Goal: Entertainment & Leisure: Consume media (video, audio)

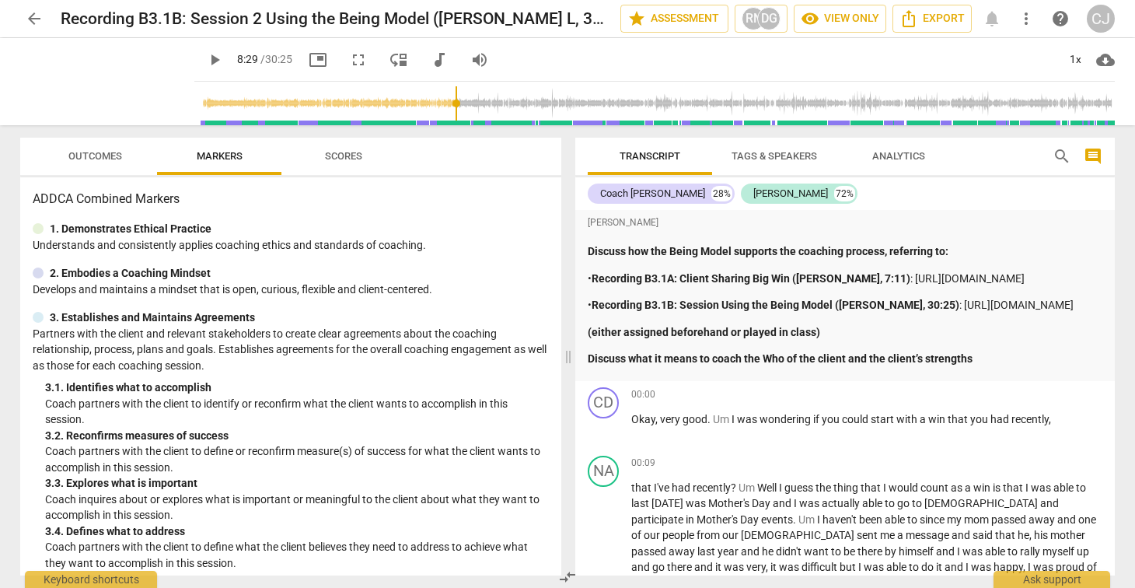
scroll to position [1913, 0]
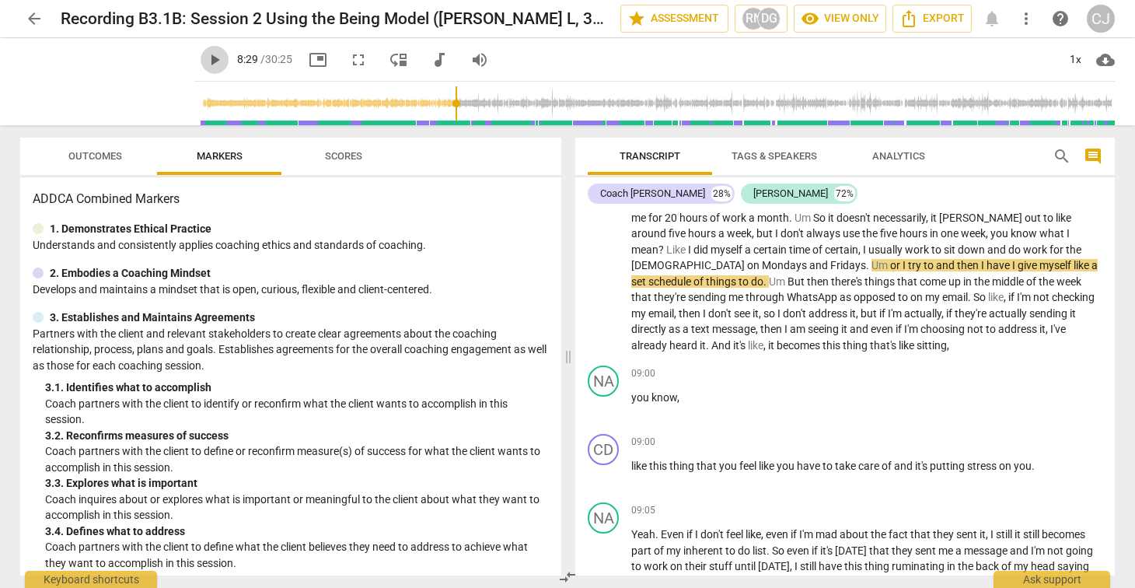
click at [205, 58] on span "play_arrow" at bounding box center [214, 60] width 19 height 19
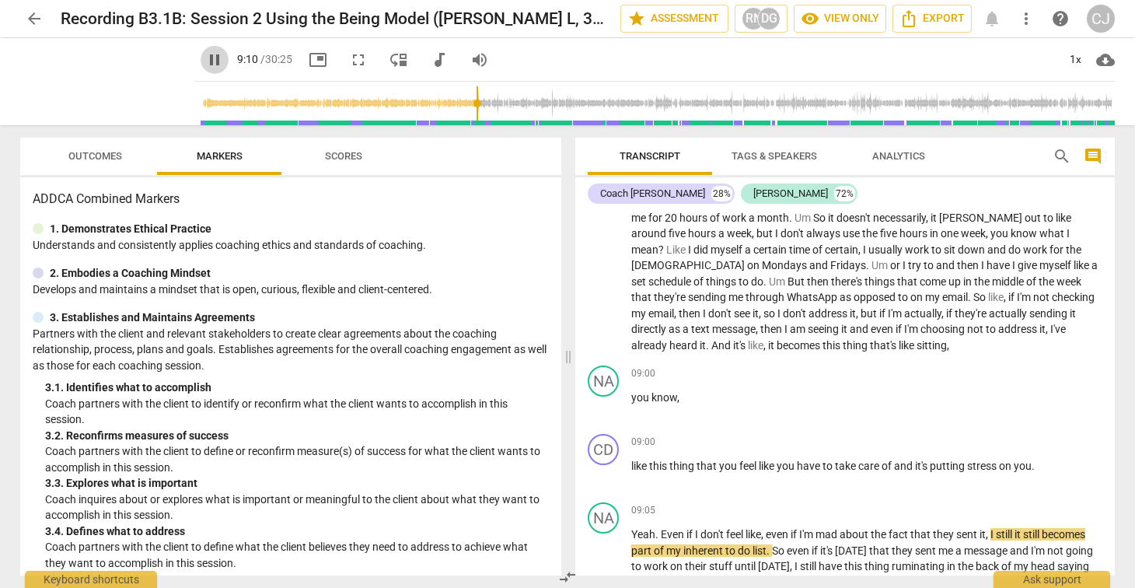
click at [205, 61] on span "pause" at bounding box center [214, 60] width 19 height 19
click at [205, 59] on span "play_arrow" at bounding box center [214, 60] width 19 height 19
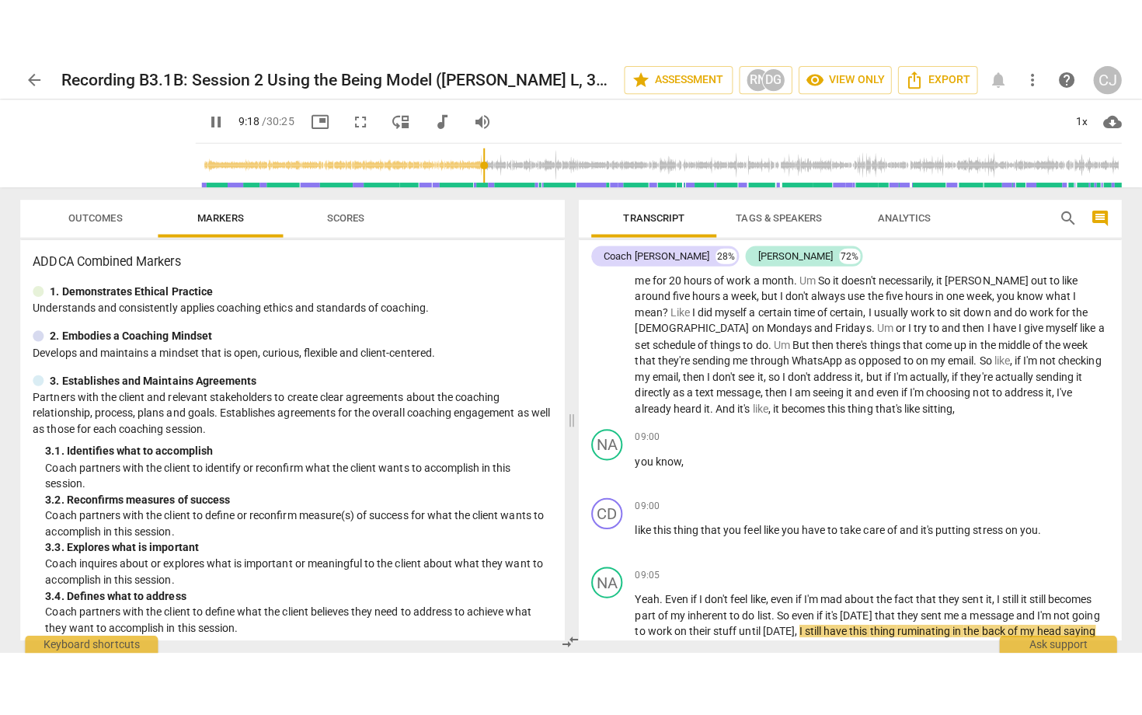
scroll to position [2294, 0]
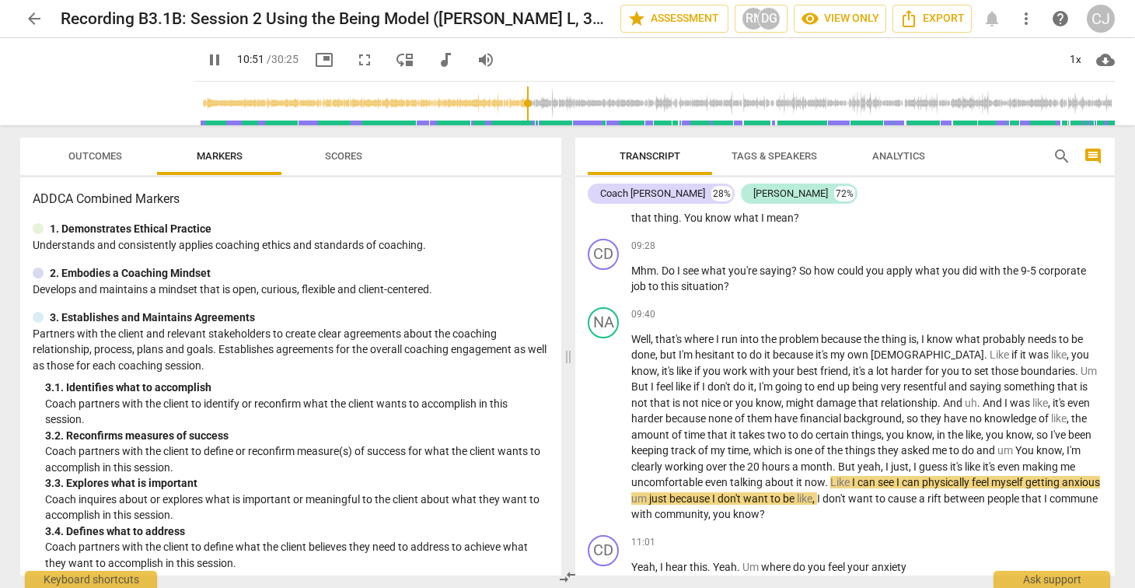
click at [355, 58] on span "fullscreen" at bounding box center [364, 60] width 19 height 19
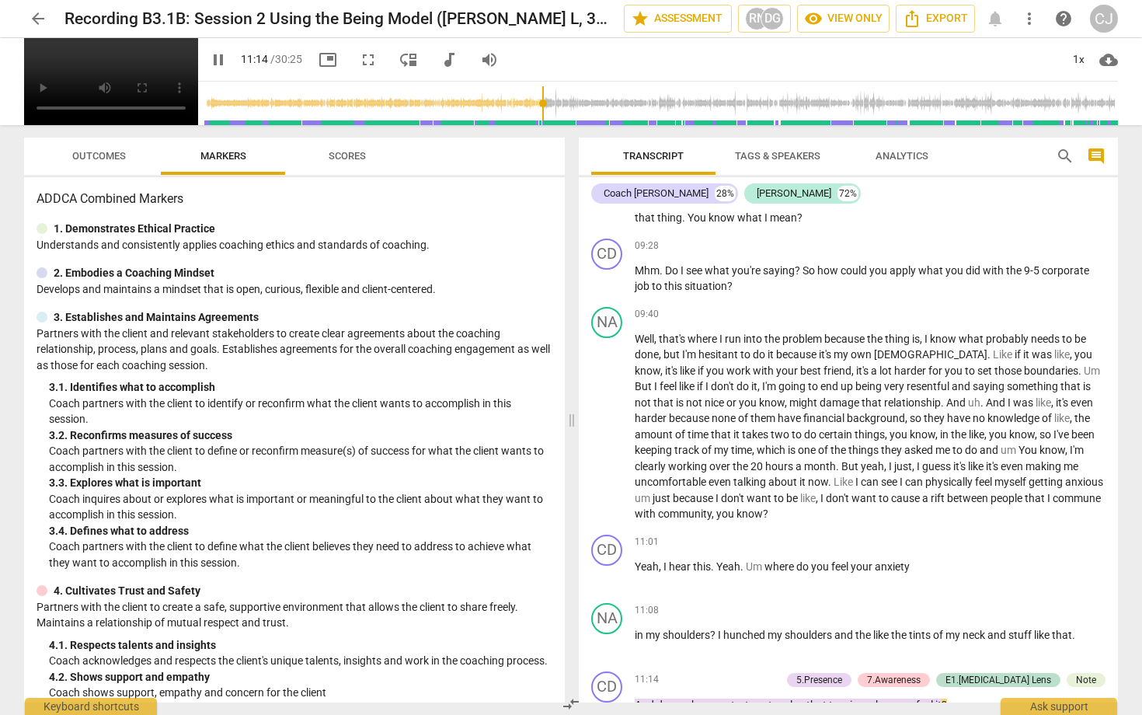
scroll to position [2813, 0]
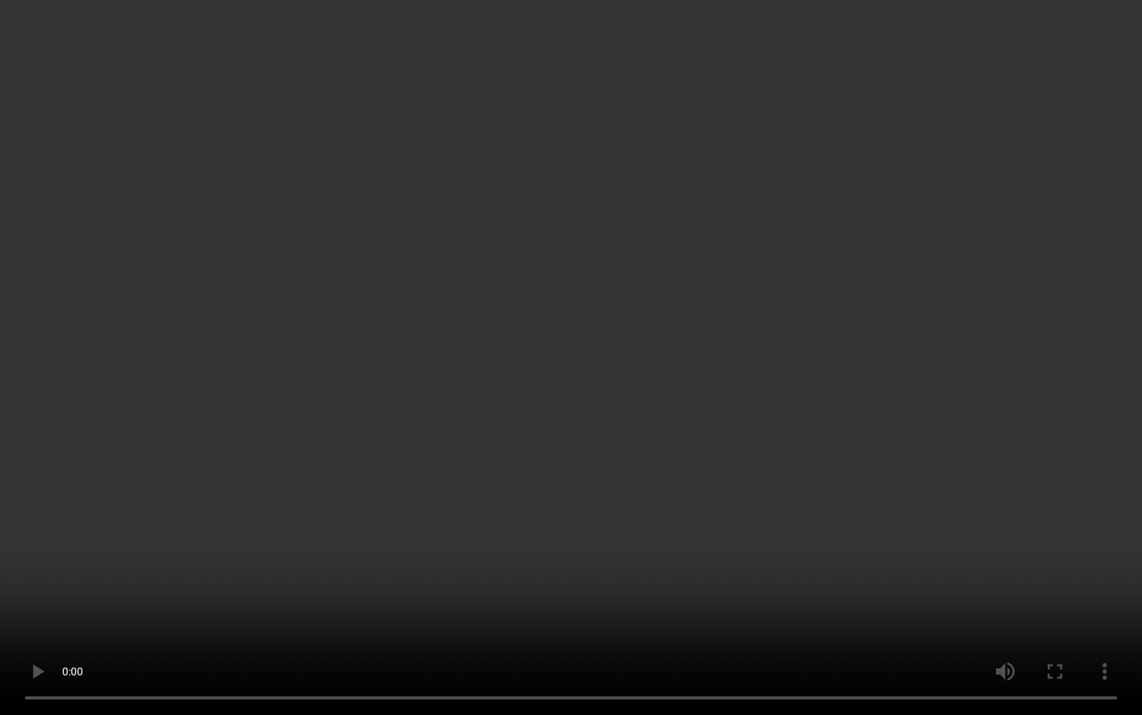
click at [295, 144] on video at bounding box center [571, 357] width 1142 height 715
click at [280, 123] on video at bounding box center [571, 357] width 1142 height 715
click at [378, 256] on video at bounding box center [571, 357] width 1142 height 715
click at [479, 302] on video at bounding box center [571, 357] width 1142 height 715
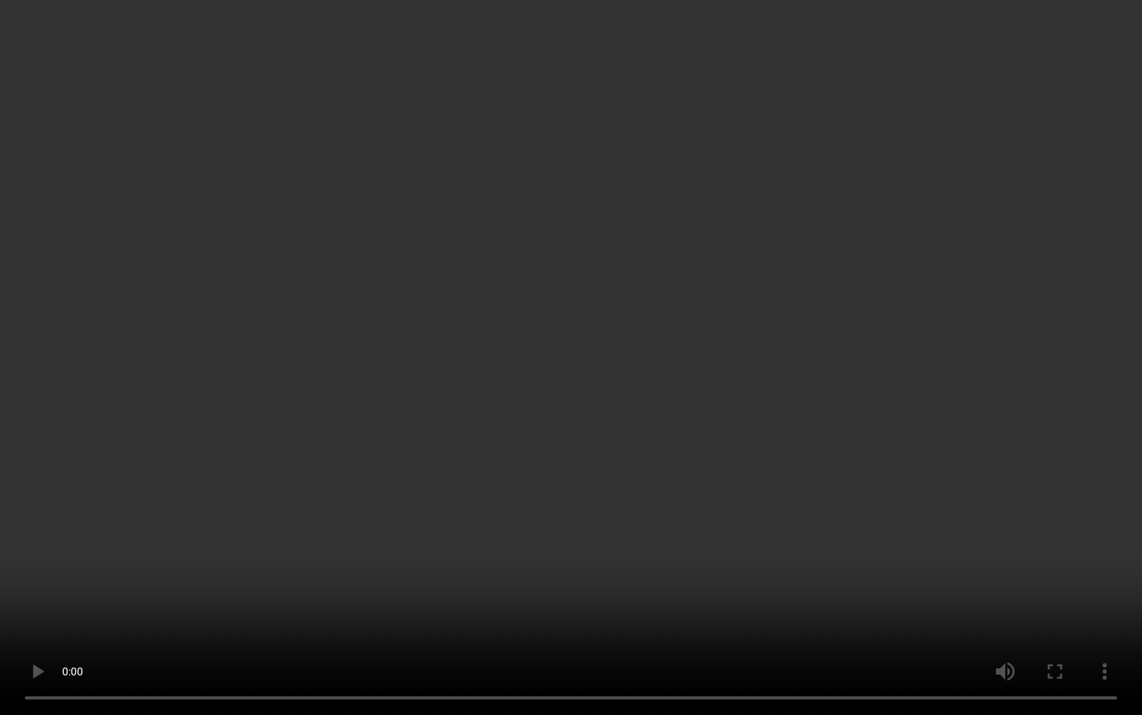
click at [479, 302] on video at bounding box center [571, 357] width 1142 height 715
click at [408, 265] on video at bounding box center [571, 357] width 1142 height 715
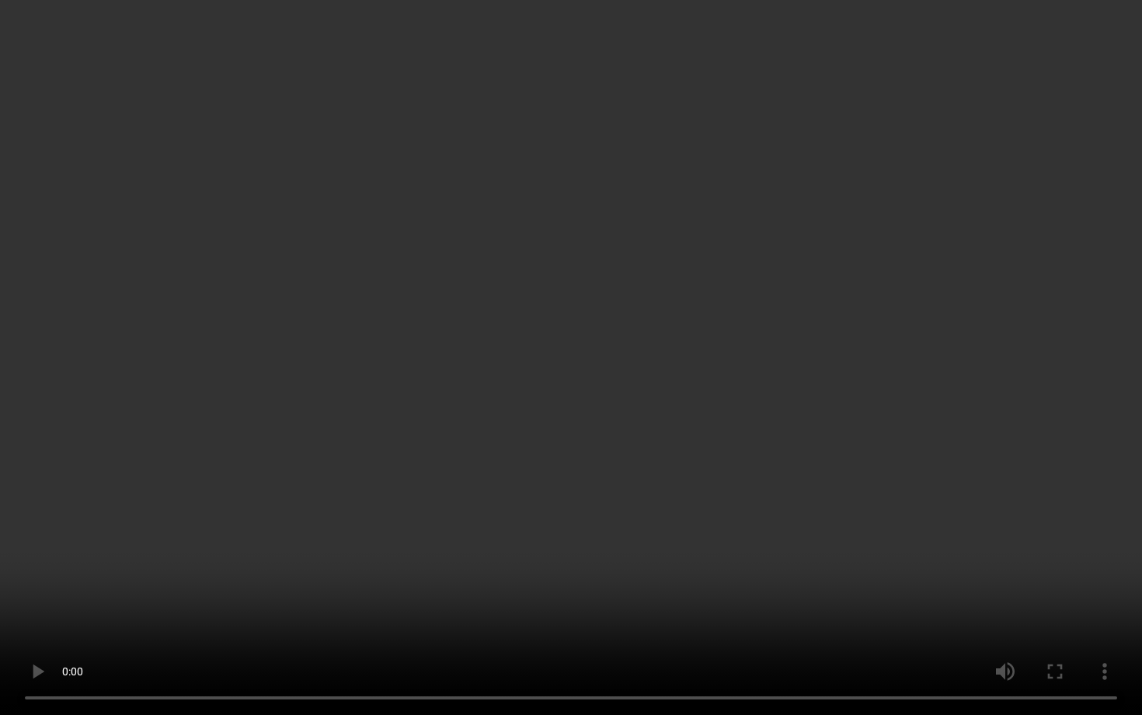
type input "887"
click at [488, 466] on video at bounding box center [571, 357] width 1142 height 715
click at [446, 466] on video at bounding box center [571, 357] width 1142 height 715
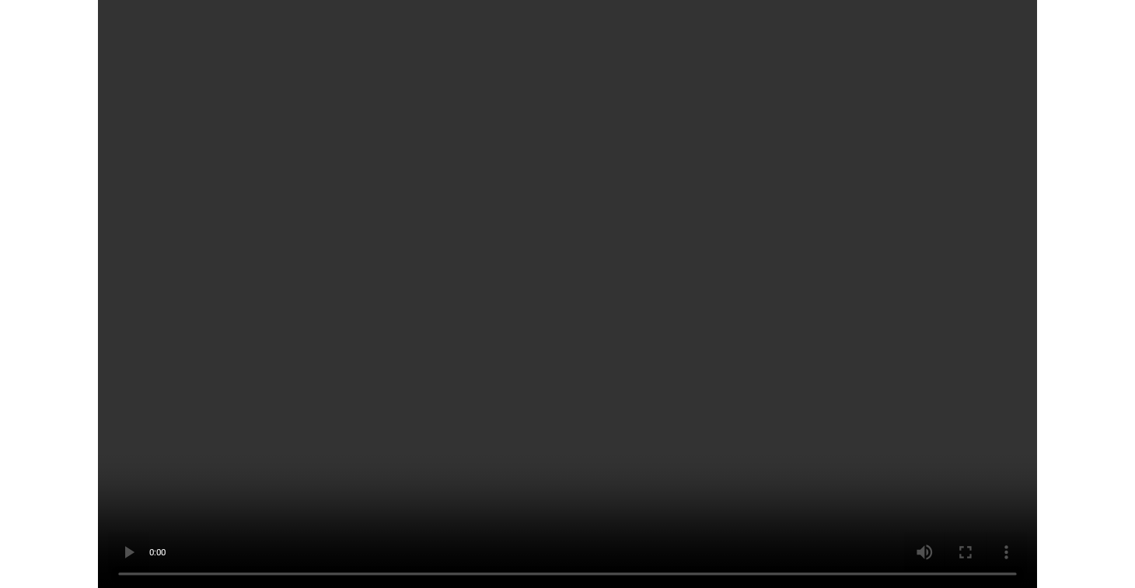
scroll to position [7704, 0]
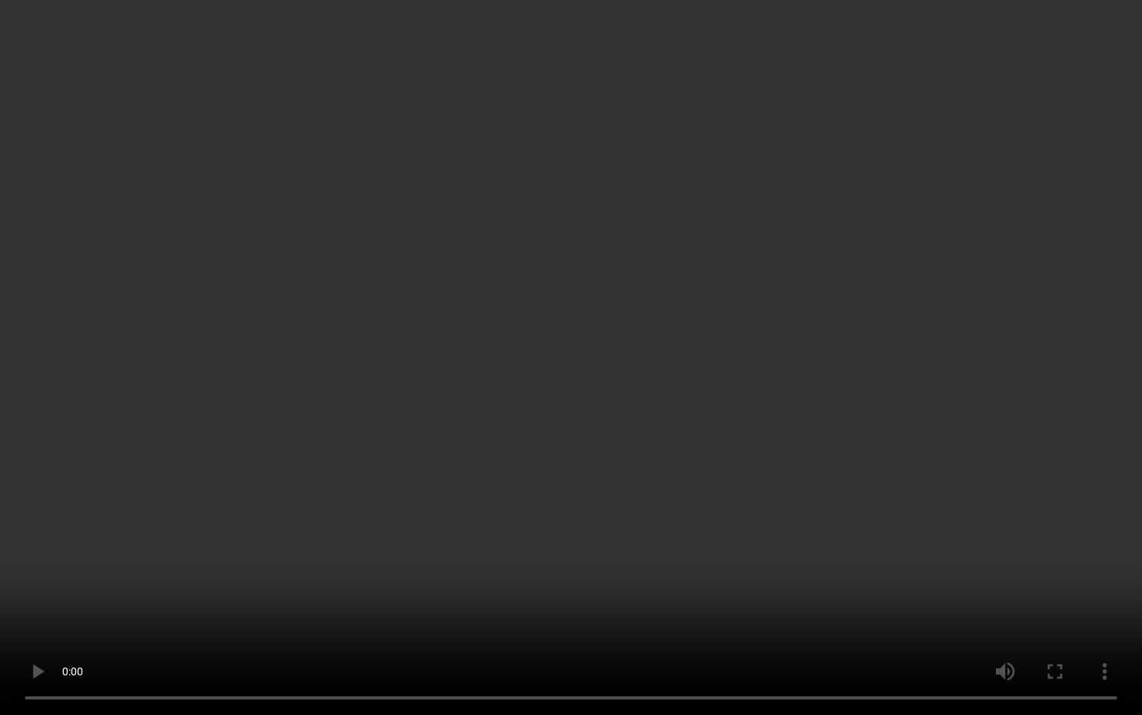
type input "1825"
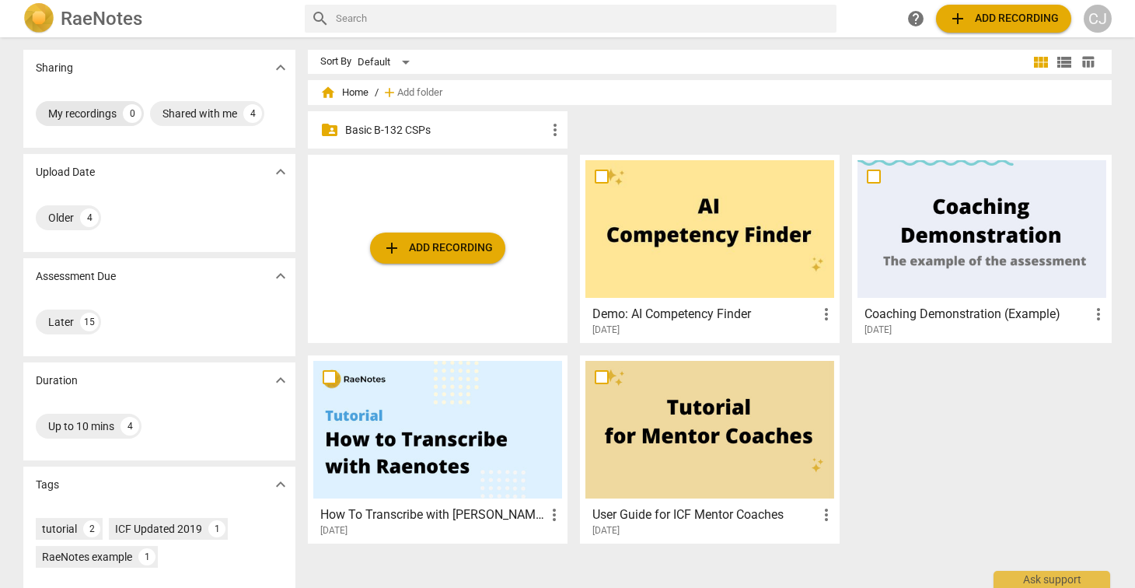
click at [92, 112] on div "My recordings" at bounding box center [82, 114] width 68 height 16
